Goal: Task Accomplishment & Management: Use online tool/utility

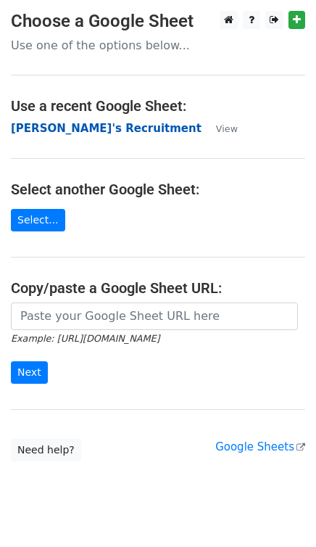
click at [65, 129] on strong "[PERSON_NAME]'s Recruitment" at bounding box center [106, 128] width 191 height 13
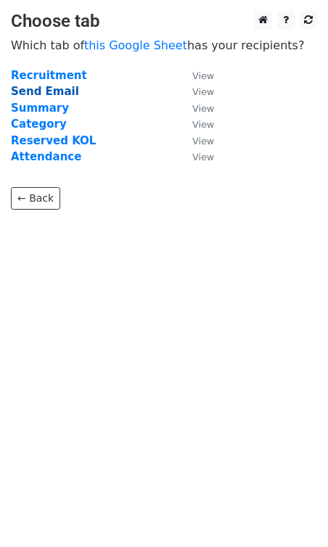
click at [44, 93] on strong "Send Email" at bounding box center [45, 91] width 68 height 13
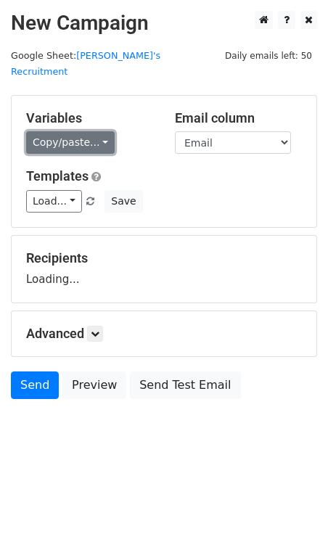
click at [77, 131] on link "Copy/paste..." at bounding box center [70, 142] width 88 height 22
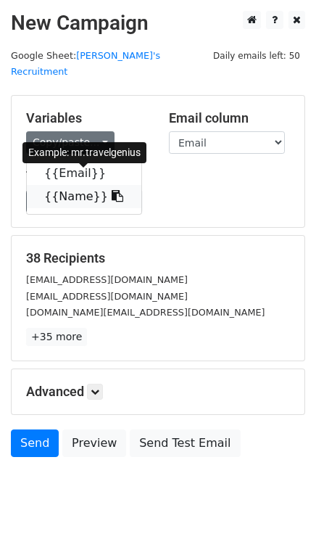
click at [86, 185] on link "{{Name}}" at bounding box center [84, 196] width 115 height 23
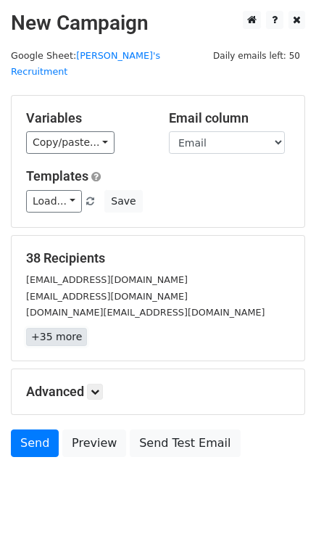
click at [60, 328] on link "+35 more" at bounding box center [56, 337] width 61 height 18
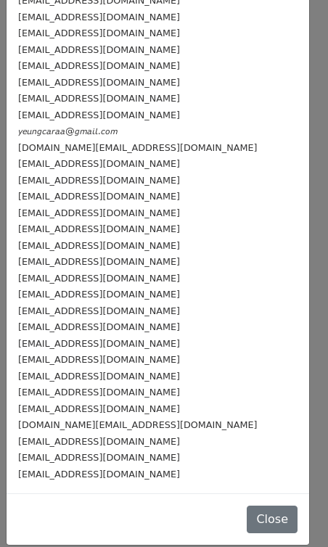
scroll to position [204, 0]
